Goal: Information Seeking & Learning: Compare options

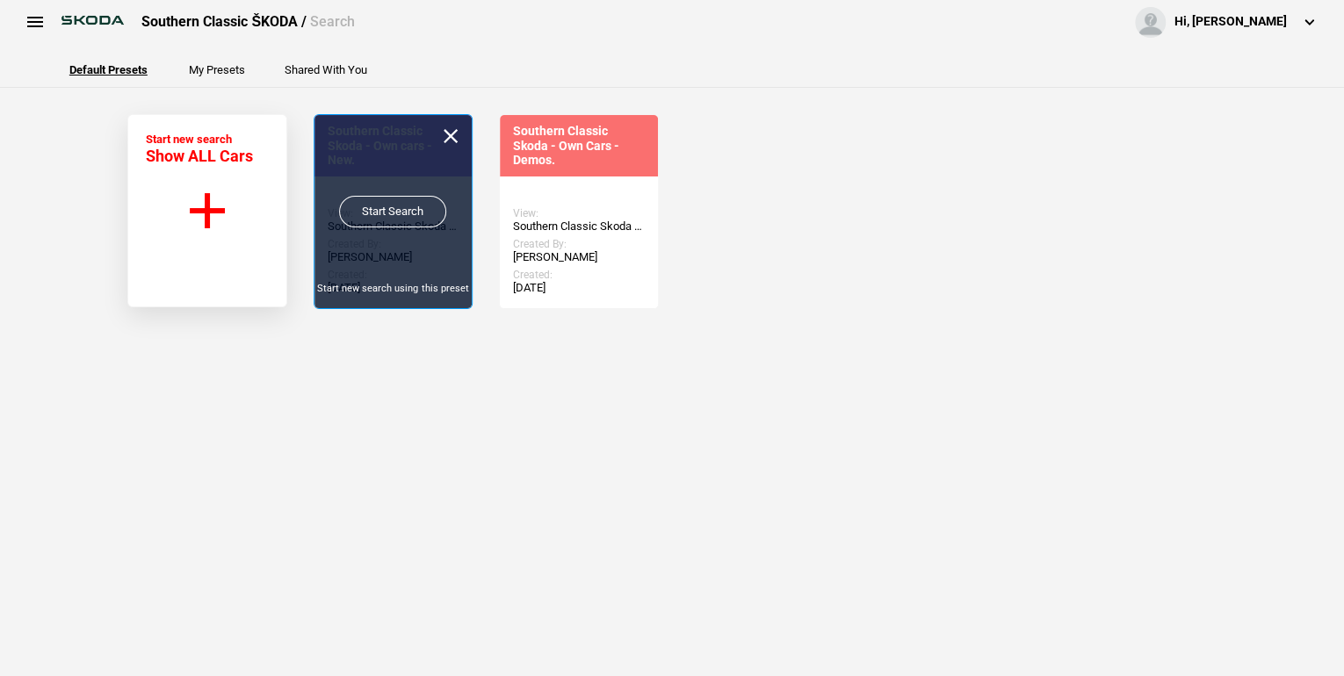
click at [399, 209] on link "Start Search" at bounding box center [392, 212] width 107 height 32
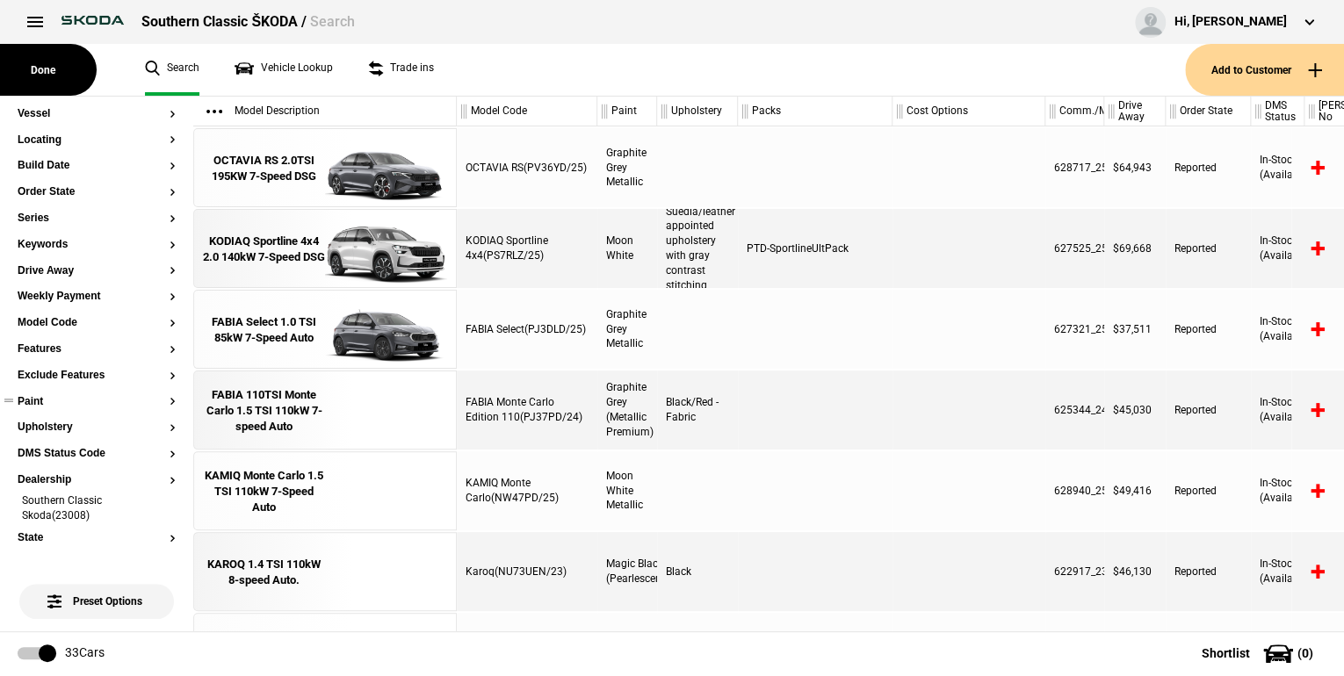
scroll to position [70, 0]
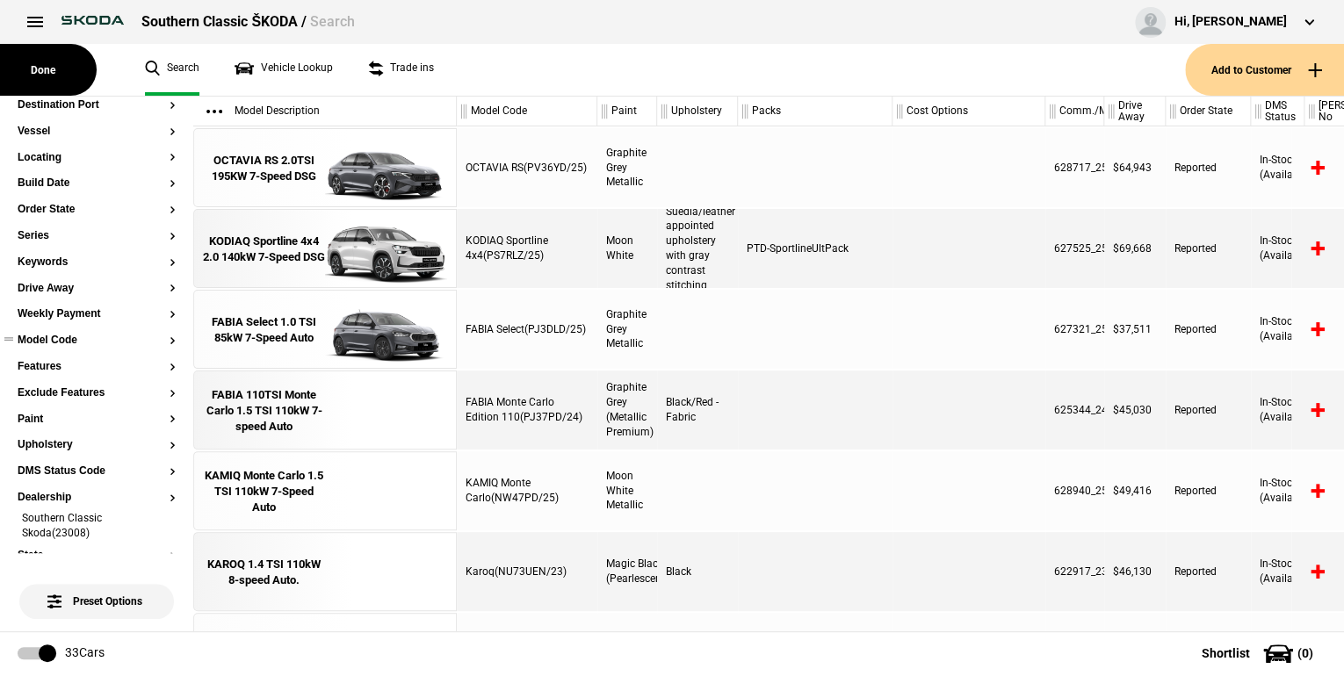
click at [162, 336] on button "Model Code" at bounding box center [97, 341] width 158 height 12
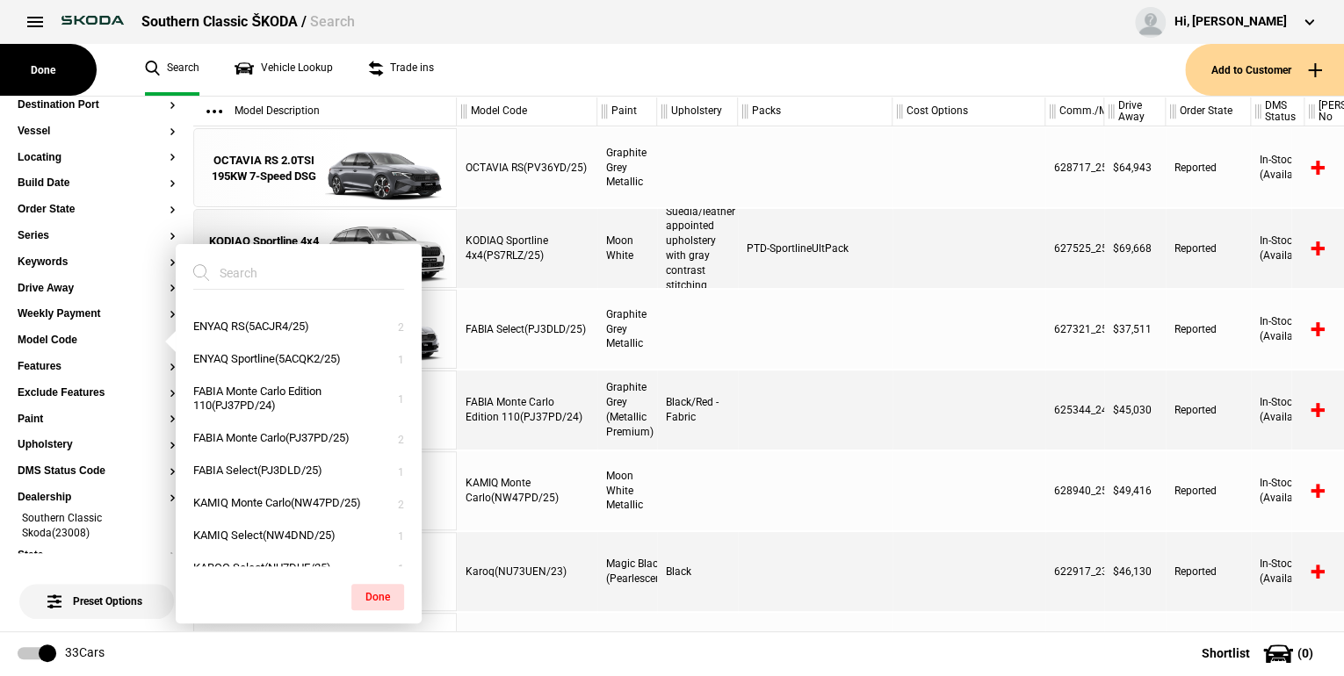
scroll to position [0, 0]
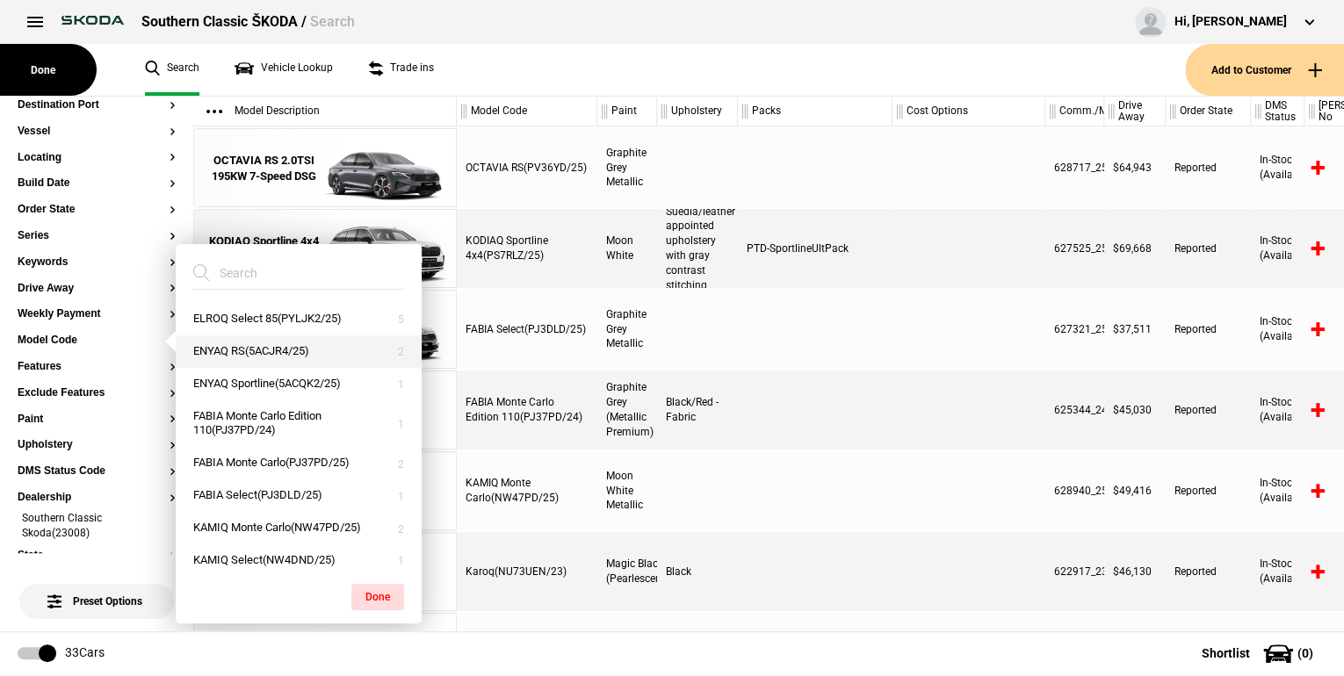
click at [294, 351] on button "ENYAQ RS(5ACJR4/25)" at bounding box center [299, 351] width 246 height 32
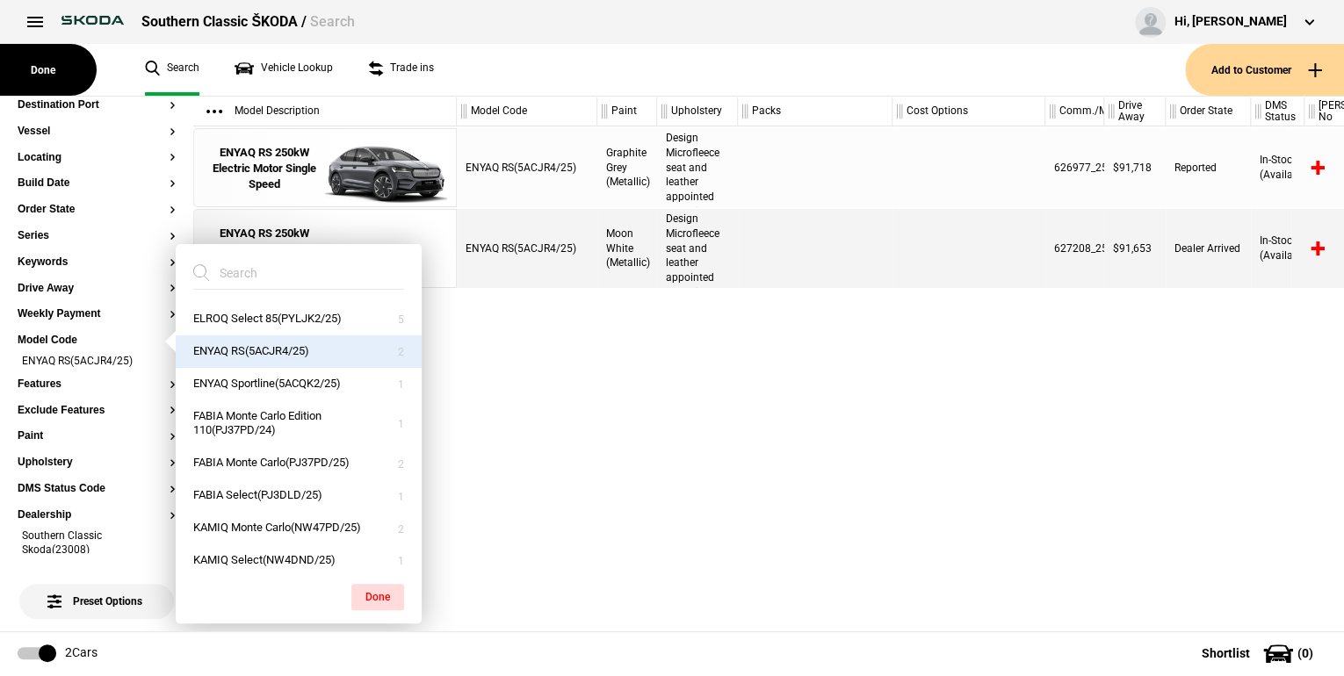
click at [548, 395] on div "ENYAQ RS(5ACJR4/25) Graphite Grey (Metallic) Sports Design Microfleece seat and…" at bounding box center [900, 378] width 887 height 505
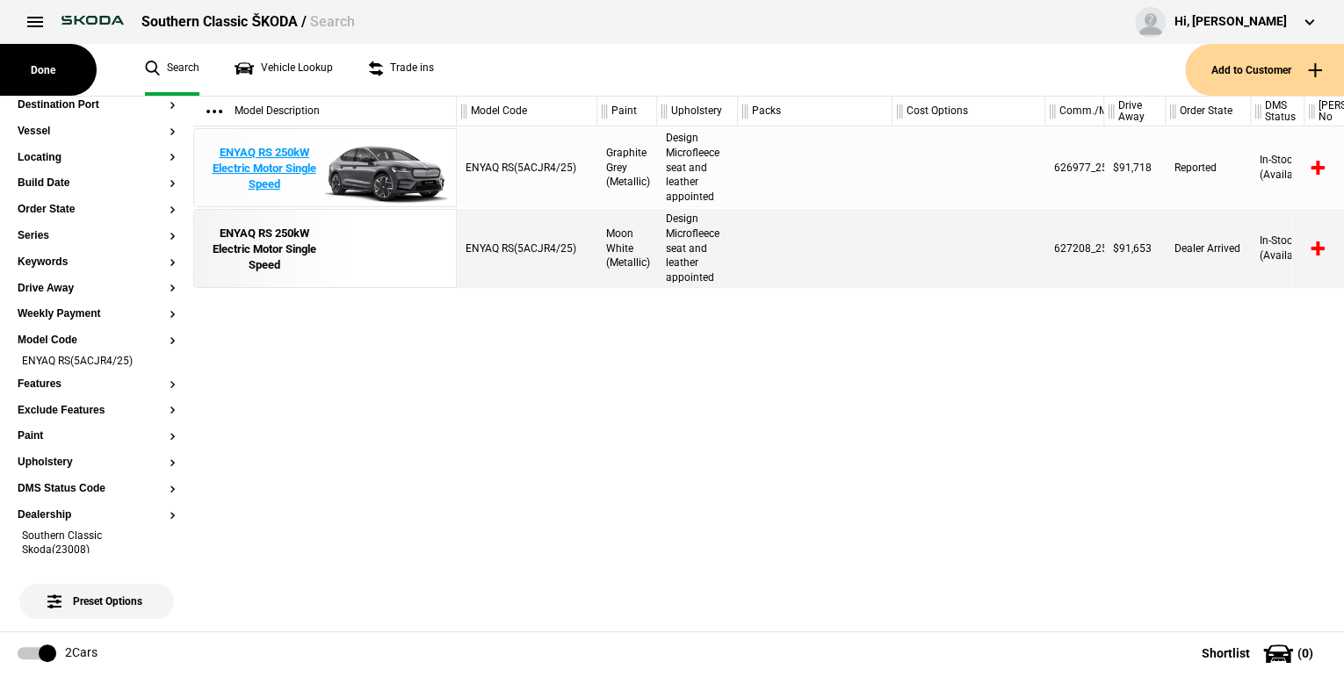
click at [270, 180] on div "ENYAQ RS 250kW Electric Motor Single Speed" at bounding box center [264, 169] width 122 height 48
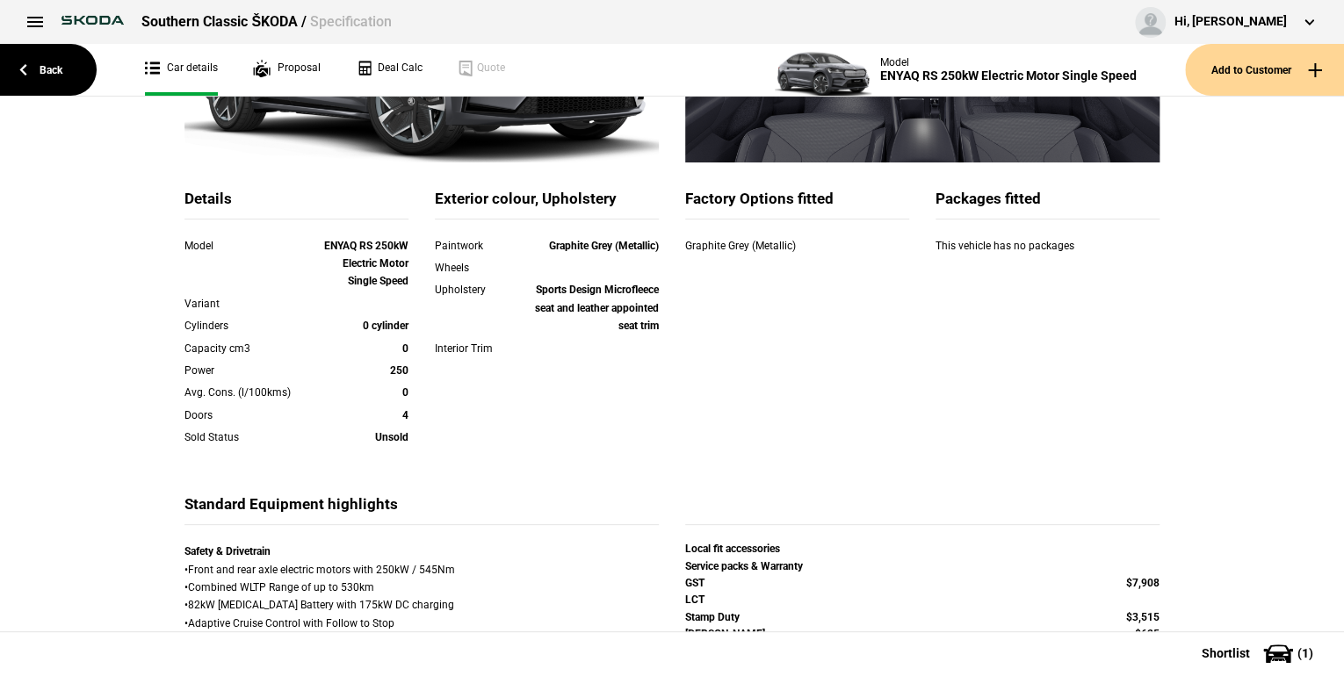
scroll to position [70, 0]
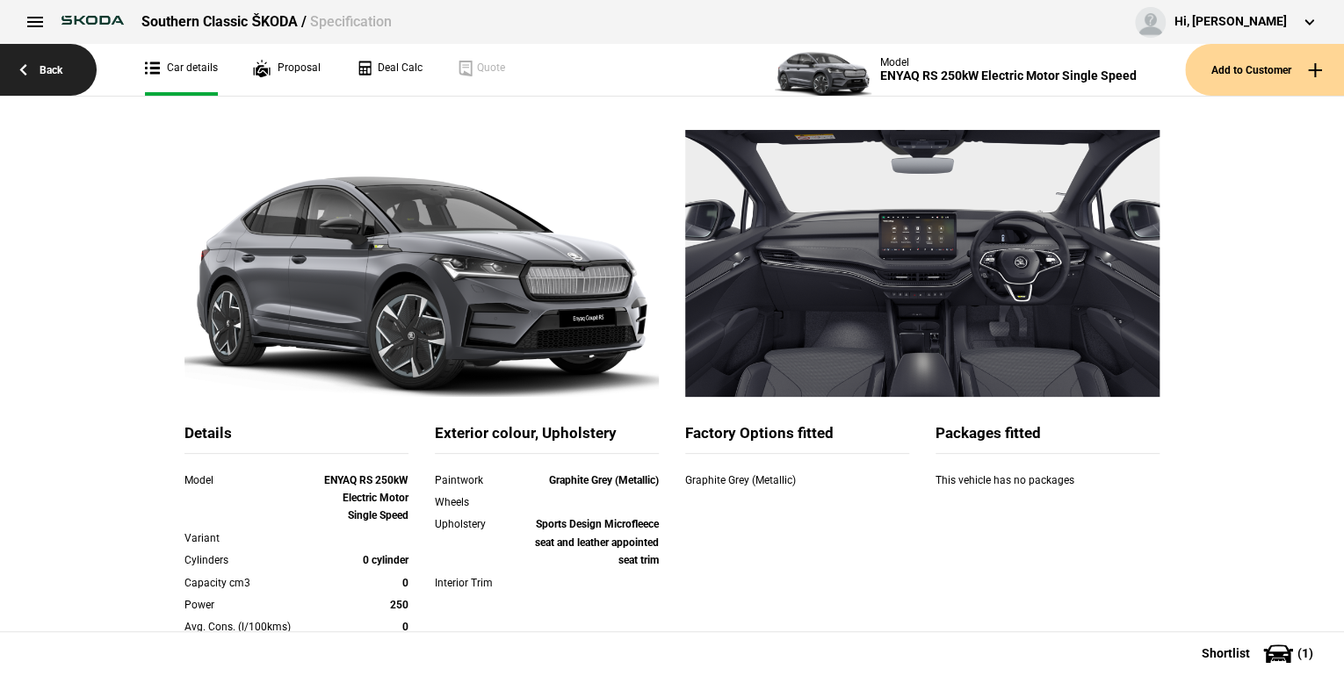
click at [67, 68] on link "Back" at bounding box center [48, 70] width 97 height 52
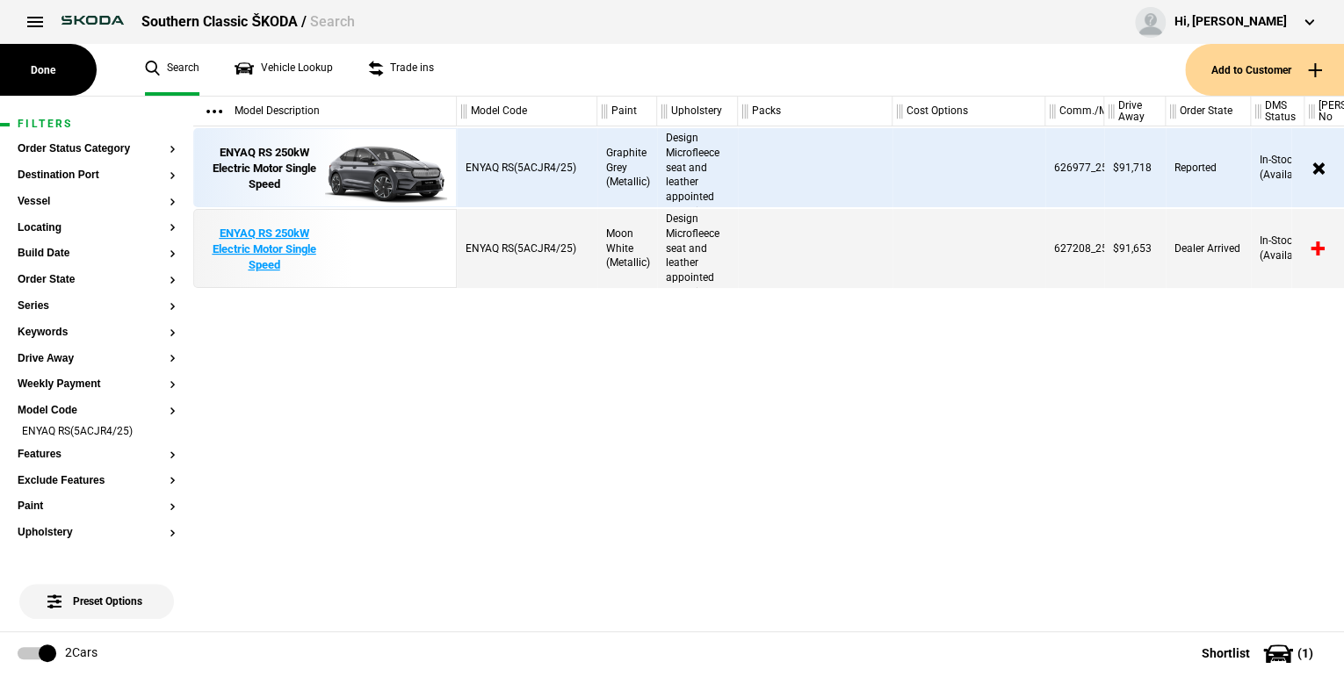
click at [280, 242] on div "ENYAQ RS 250kW Electric Motor Single Speed" at bounding box center [264, 250] width 122 height 48
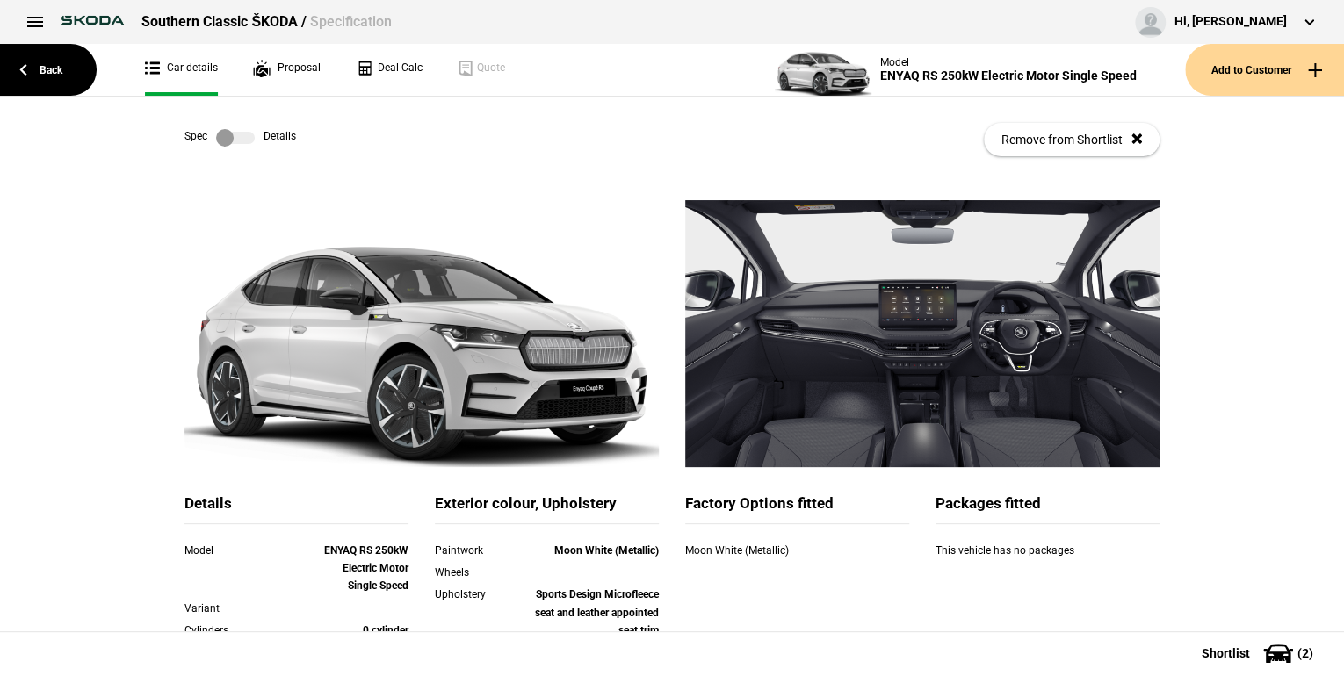
click at [242, 142] on label at bounding box center [235, 138] width 39 height 18
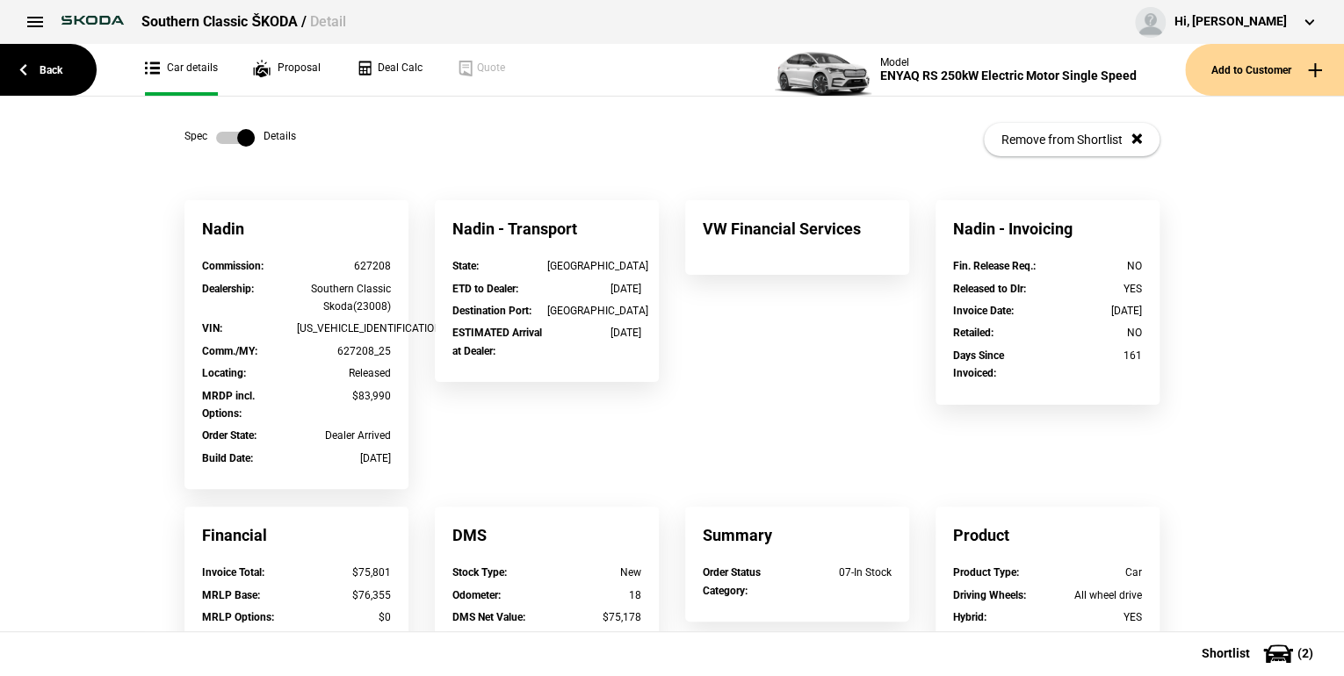
click at [218, 138] on label at bounding box center [235, 138] width 39 height 18
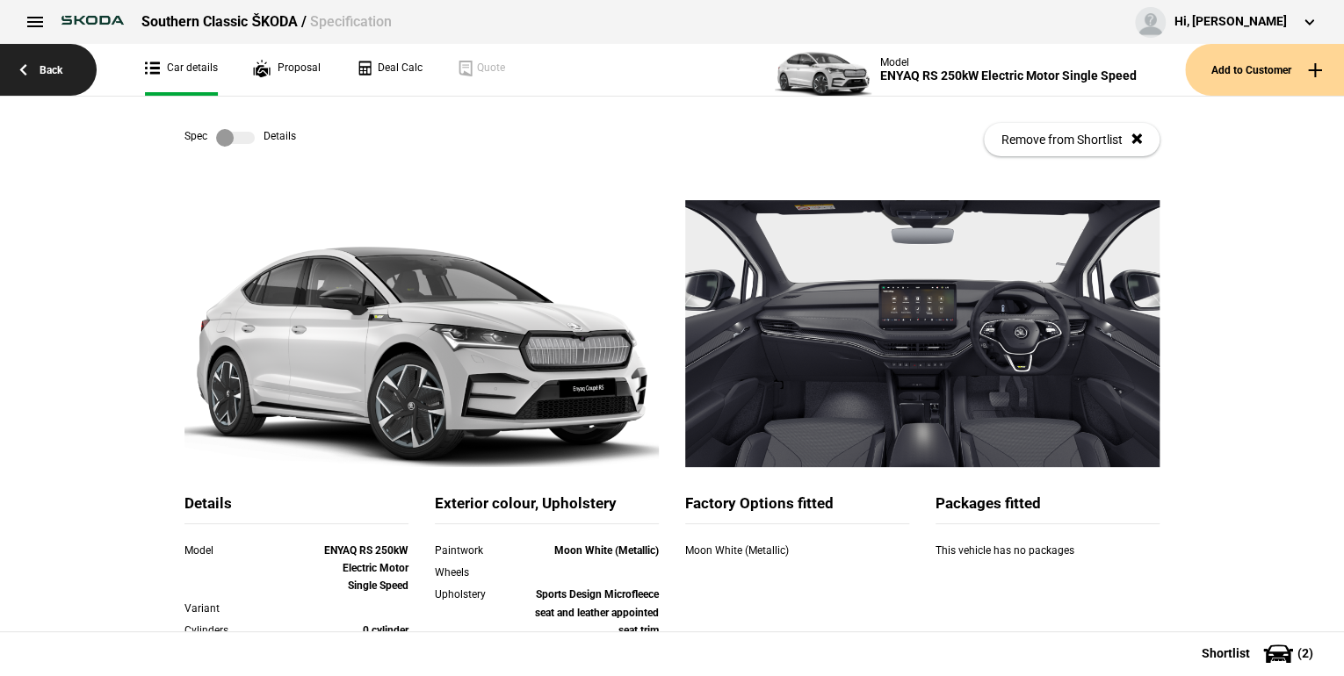
click at [72, 76] on link "Back" at bounding box center [48, 70] width 97 height 52
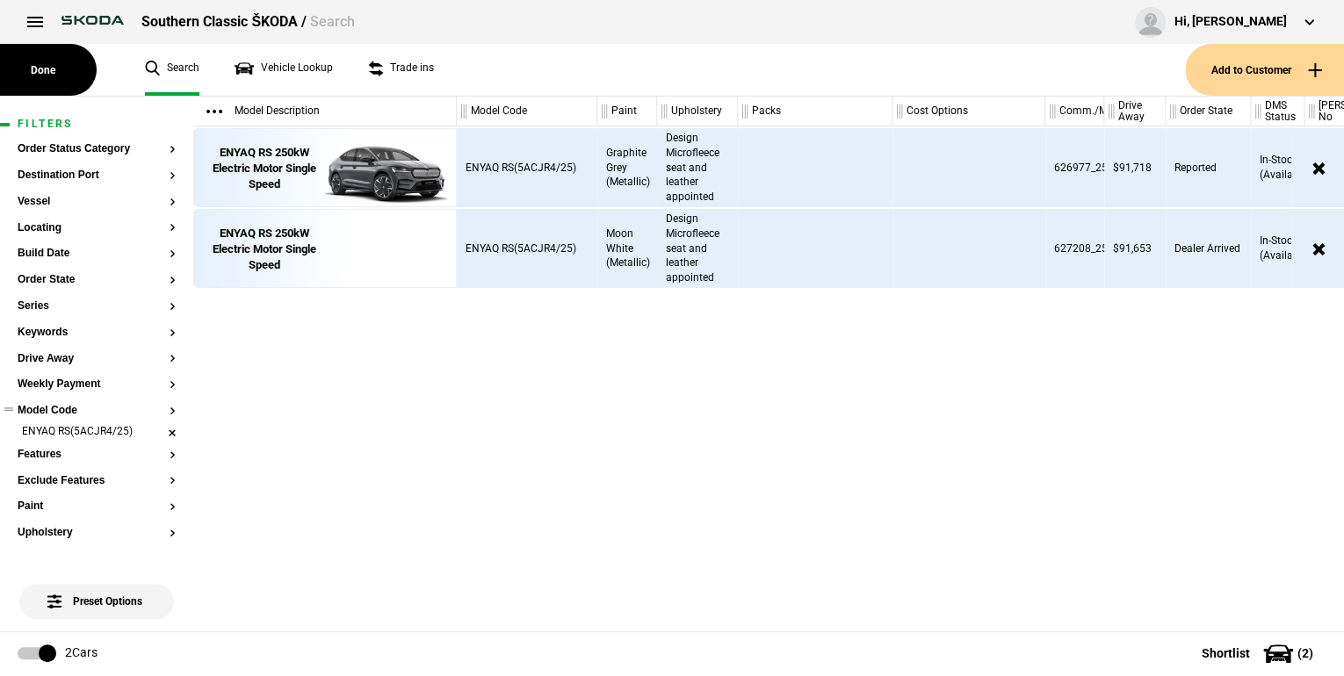
click at [157, 432] on li "ENYAQ RS(5ACJR4/25)" at bounding box center [97, 433] width 158 height 18
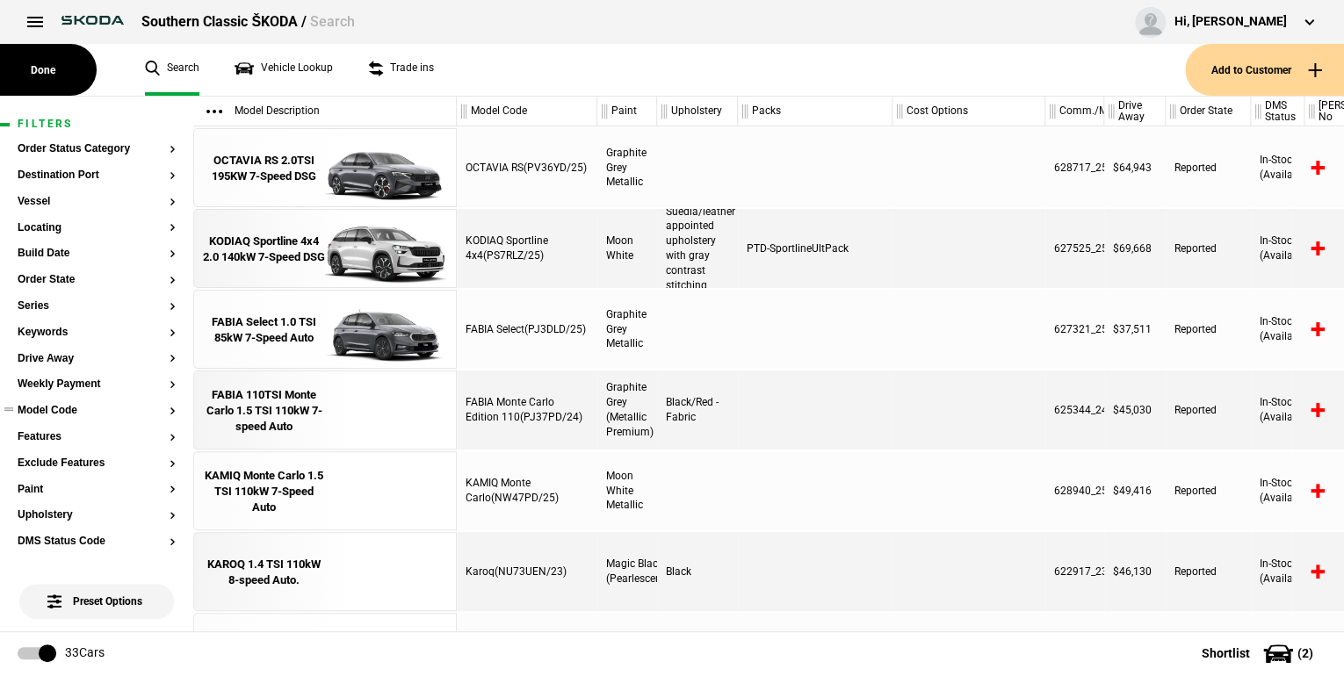
click at [160, 410] on button "Model Code" at bounding box center [97, 411] width 158 height 12
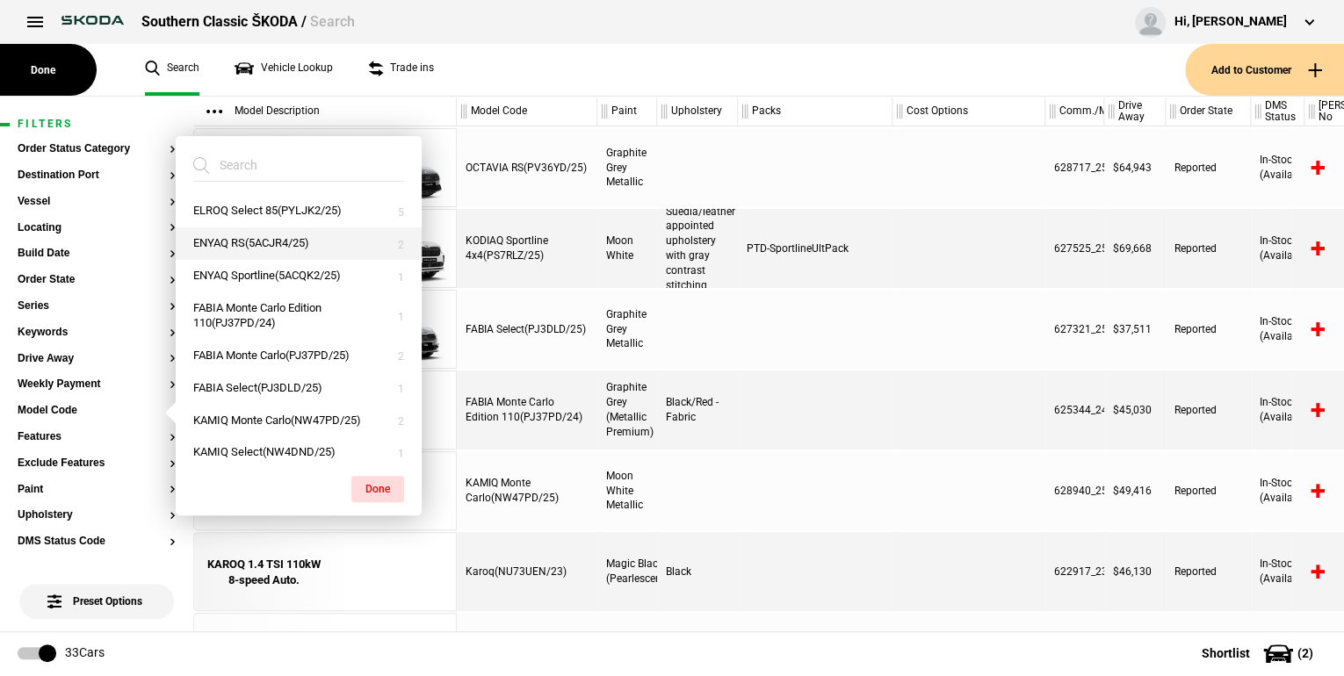
click at [303, 249] on button "ENYAQ RS(5ACJR4/25)" at bounding box center [299, 243] width 246 height 32
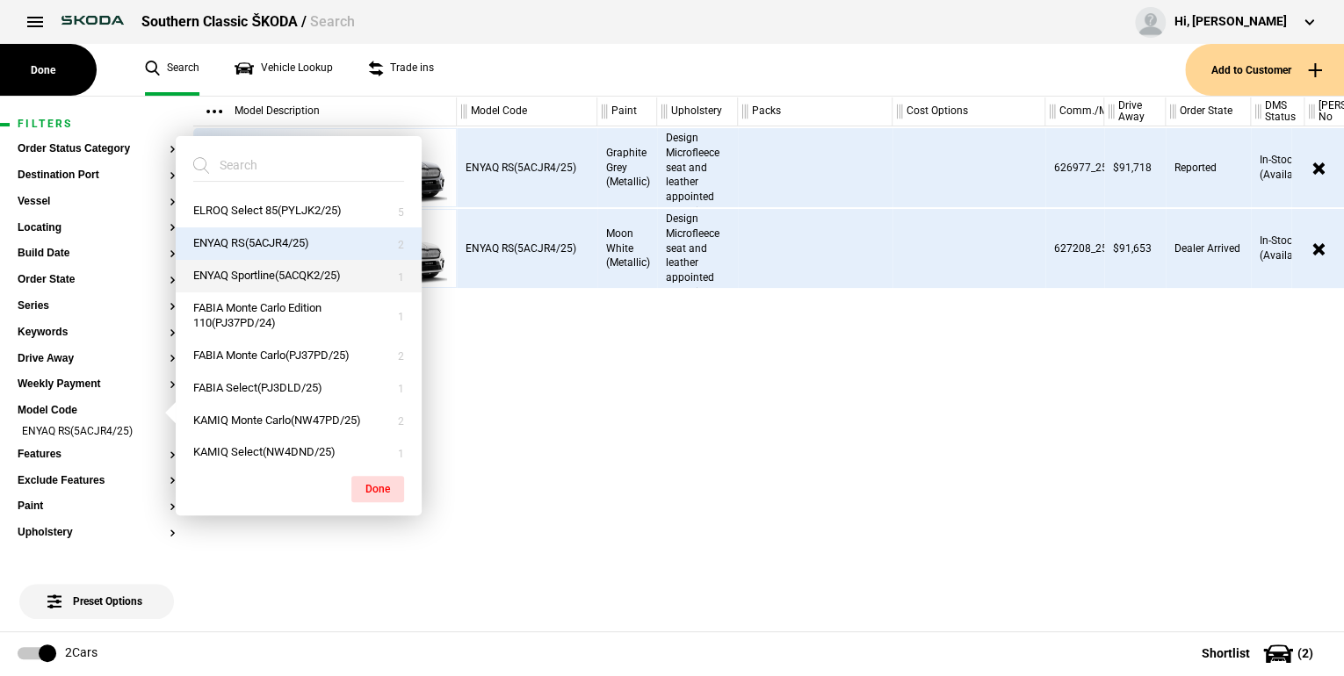
click at [294, 275] on button "ENYAQ Sportline(5ACQK2/25)" at bounding box center [299, 276] width 246 height 32
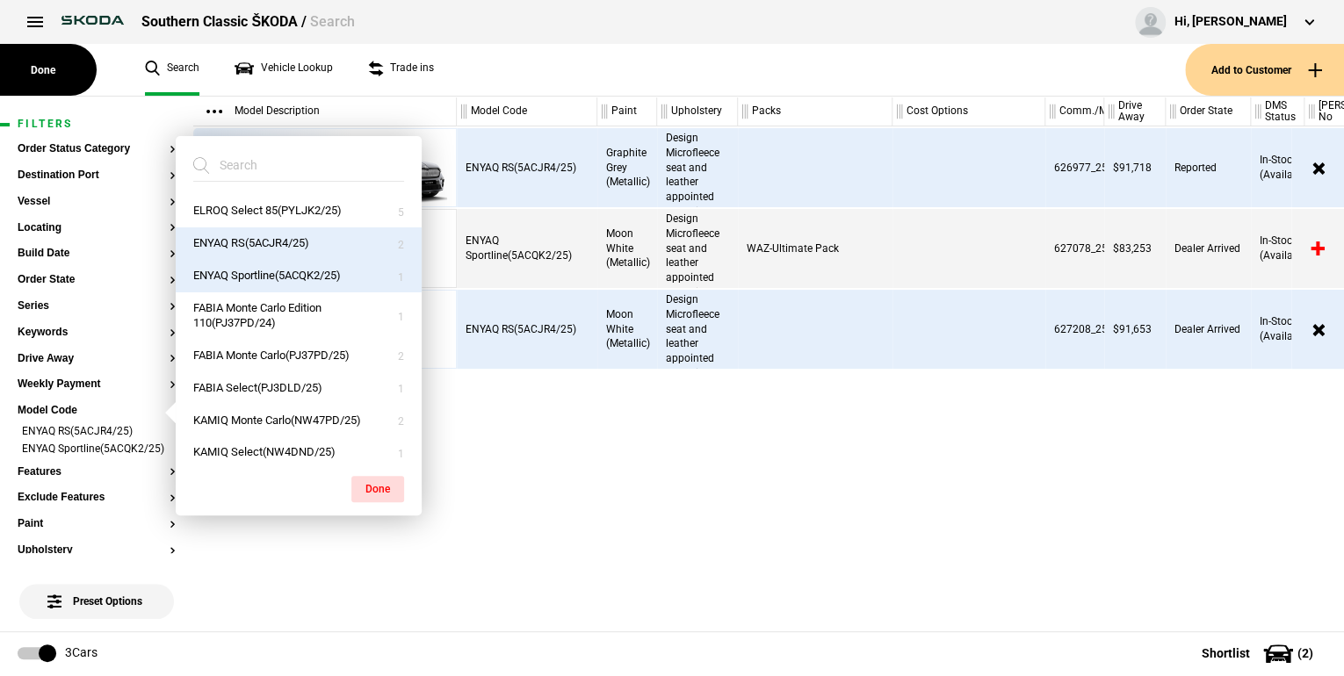
click at [556, 456] on div "ENYAQ RS(5ACJR4/25) Graphite Grey (Metallic) Sports Design Microfleece seat and…" at bounding box center [900, 378] width 887 height 505
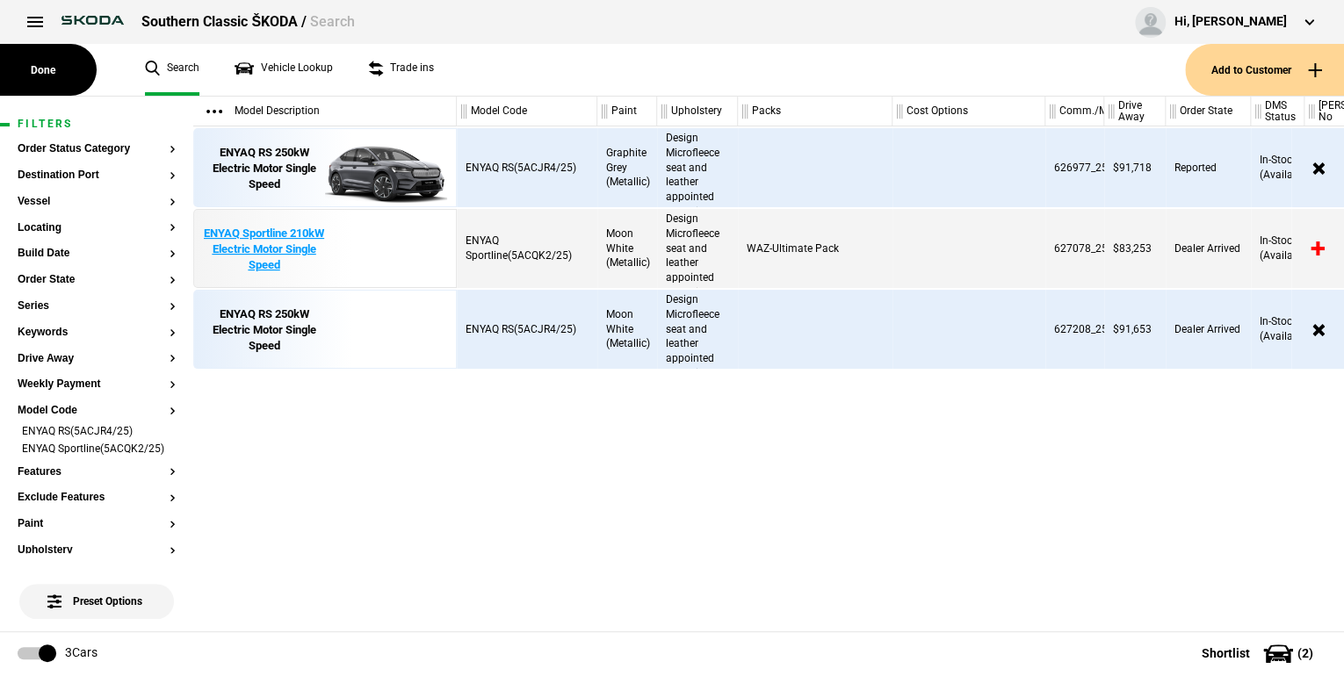
click at [269, 252] on div "ENYAQ Sportline 210kW Electric Motor Single Speed" at bounding box center [264, 250] width 122 height 48
